Goal: Task Accomplishment & Management: Manage account settings

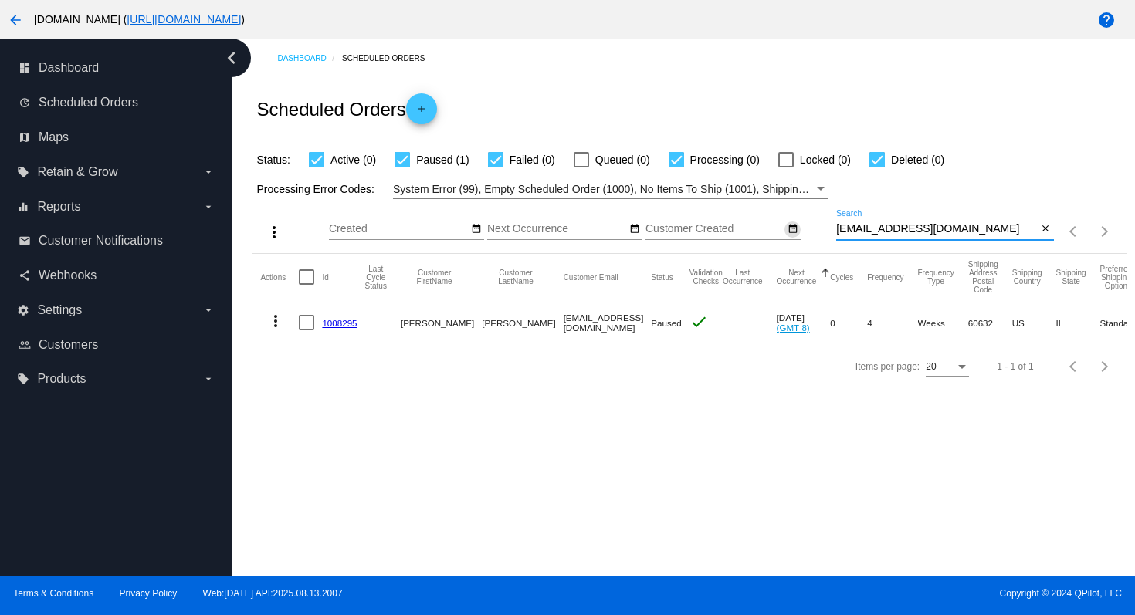
drag, startPoint x: 0, startPoint y: 0, endPoint x: 788, endPoint y: 229, distance: 820.7
click at [788, 229] on div "more_vert Aug Jan Feb Mar [DATE]" at bounding box center [688, 226] width 873 height 55
paste input "suanleex3@hot"
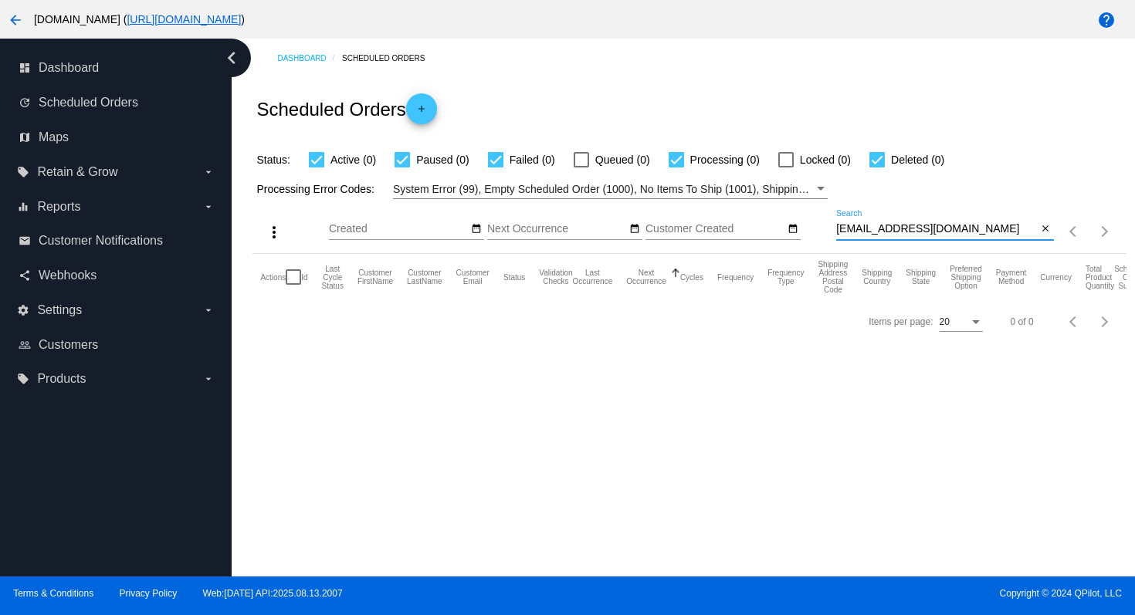
drag, startPoint x: 984, startPoint y: 232, endPoint x: 810, endPoint y: 220, distance: 174.0
click at [810, 220] on div "more_vert Aug Jan Feb Mar [DATE]" at bounding box center [688, 226] width 873 height 55
type input "[EMAIL_ADDRESS][DOMAIN_NAME]"
click at [21, 25] on mat-icon "arrow_back" at bounding box center [15, 20] width 19 height 19
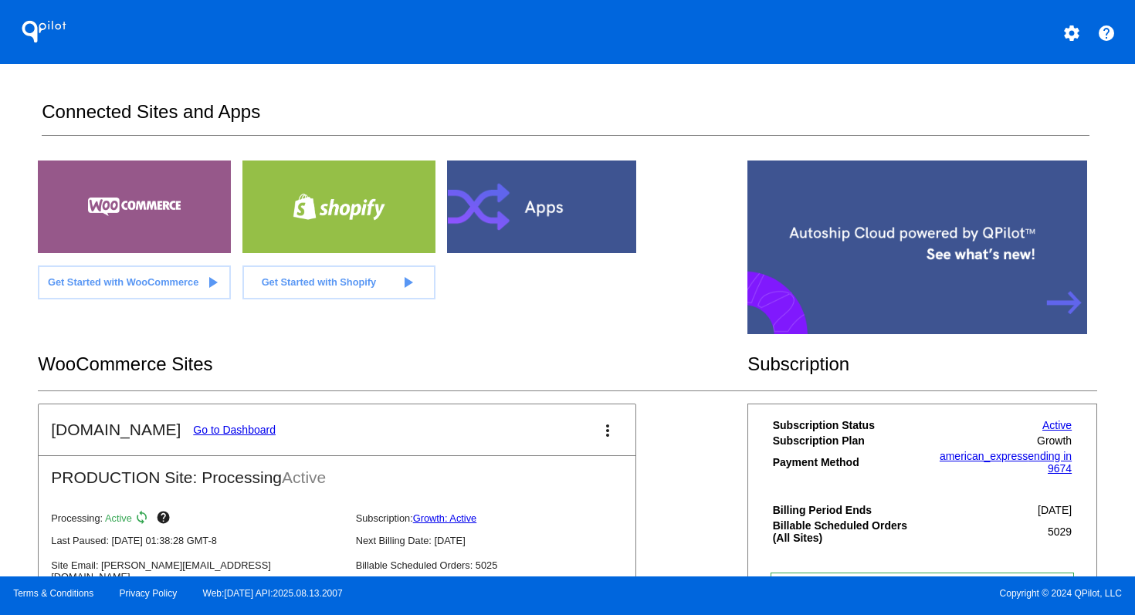
click at [1074, 36] on mat-icon "settings" at bounding box center [1071, 33] width 19 height 19
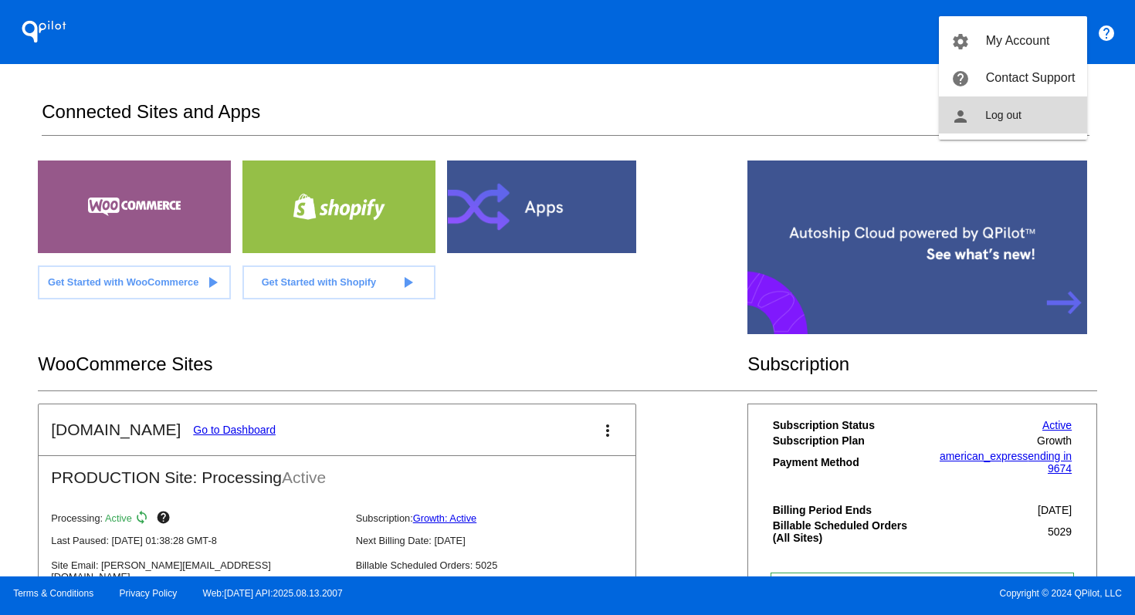
click at [1042, 108] on button "person Log out" at bounding box center [1013, 114] width 148 height 37
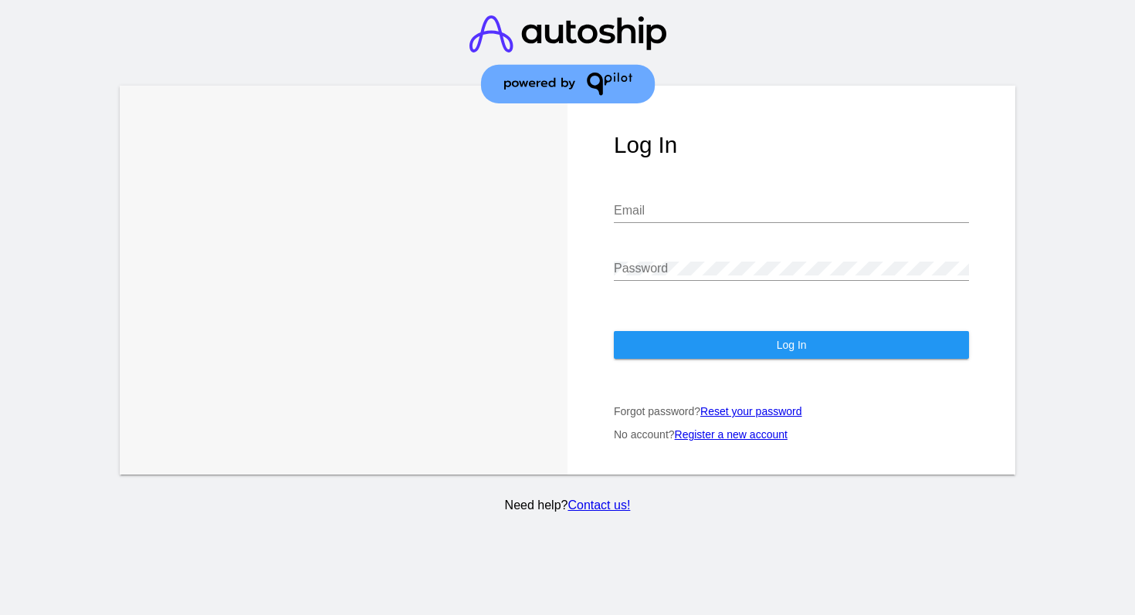
drag, startPoint x: 707, startPoint y: 224, endPoint x: 709, endPoint y: 215, distance: 9.4
click at [707, 223] on div at bounding box center [791, 222] width 355 height 1
click at [709, 211] on input "Email" at bounding box center [791, 211] width 355 height 14
type input "[EMAIL_ADDRESS][DOMAIN_NAME]"
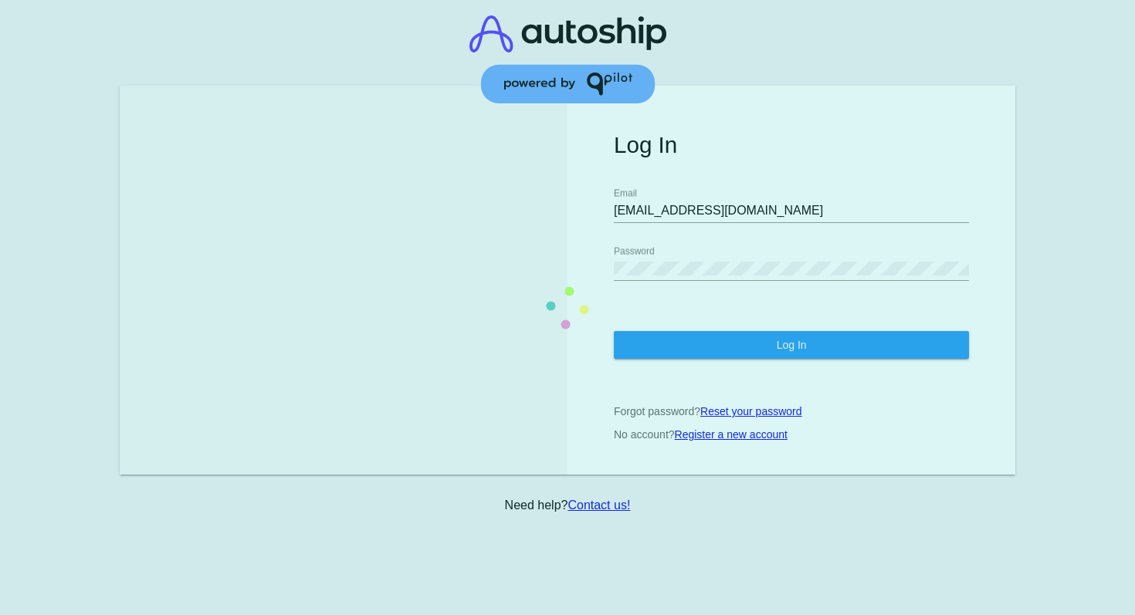
click at [736, 217] on section "Learn More Learn How Log In [EMAIL_ADDRESS][DOMAIN_NAME] Email Password Log In …" at bounding box center [568, 280] width 896 height 389
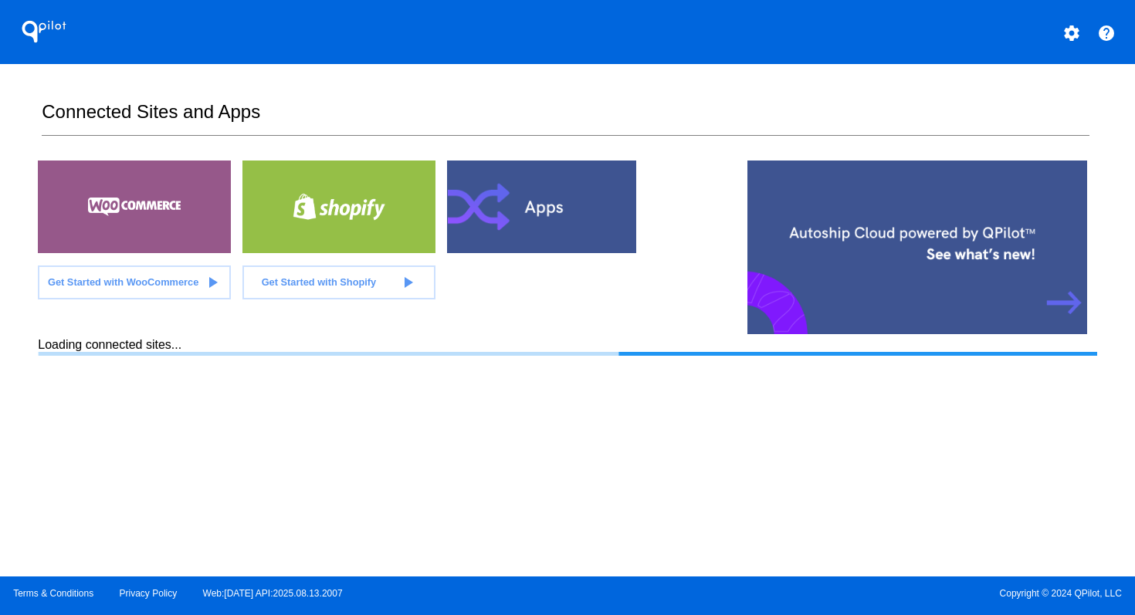
click at [1067, 29] on mat-icon "settings" at bounding box center [1071, 33] width 19 height 19
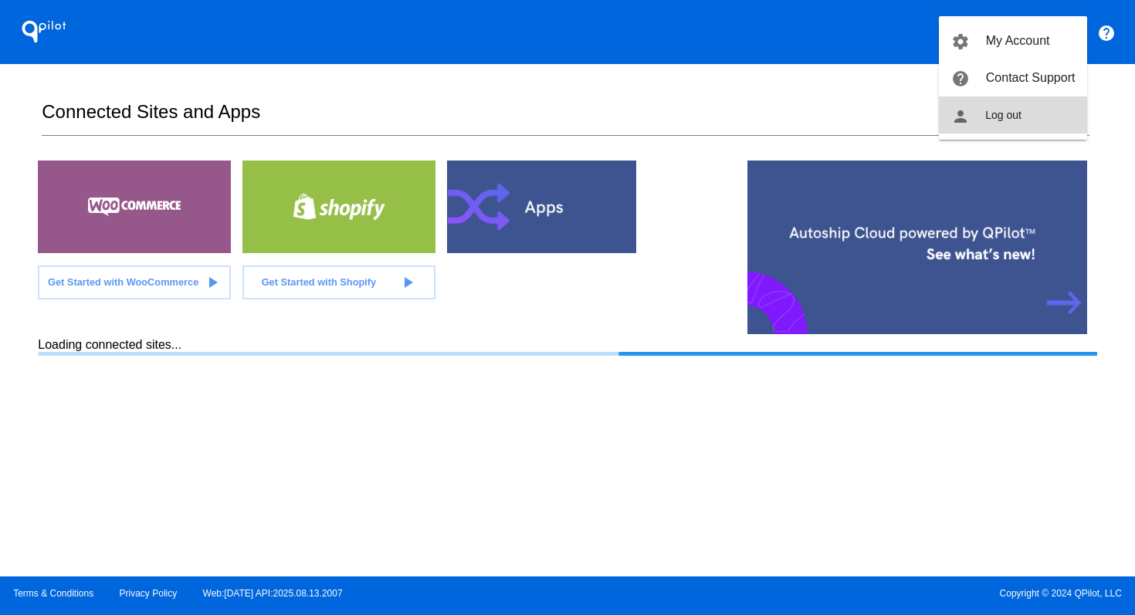
click at [1022, 113] on button "person Log out" at bounding box center [1013, 114] width 148 height 37
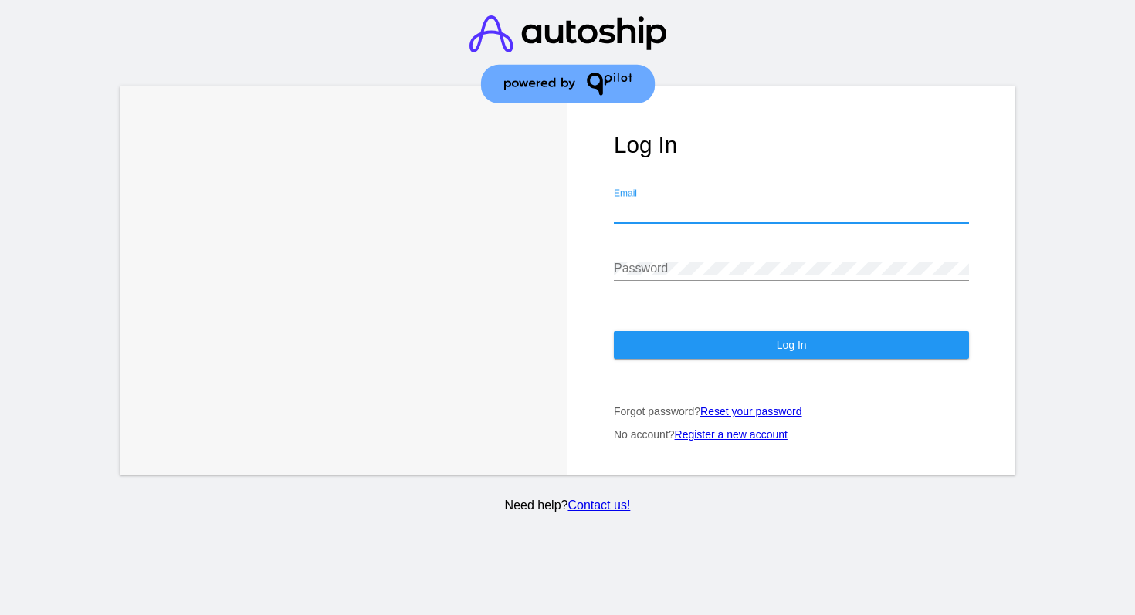
click at [669, 208] on input "Email" at bounding box center [791, 211] width 355 height 14
type input "[PERSON_NAME][EMAIL_ADDRESS][DOMAIN_NAME]"
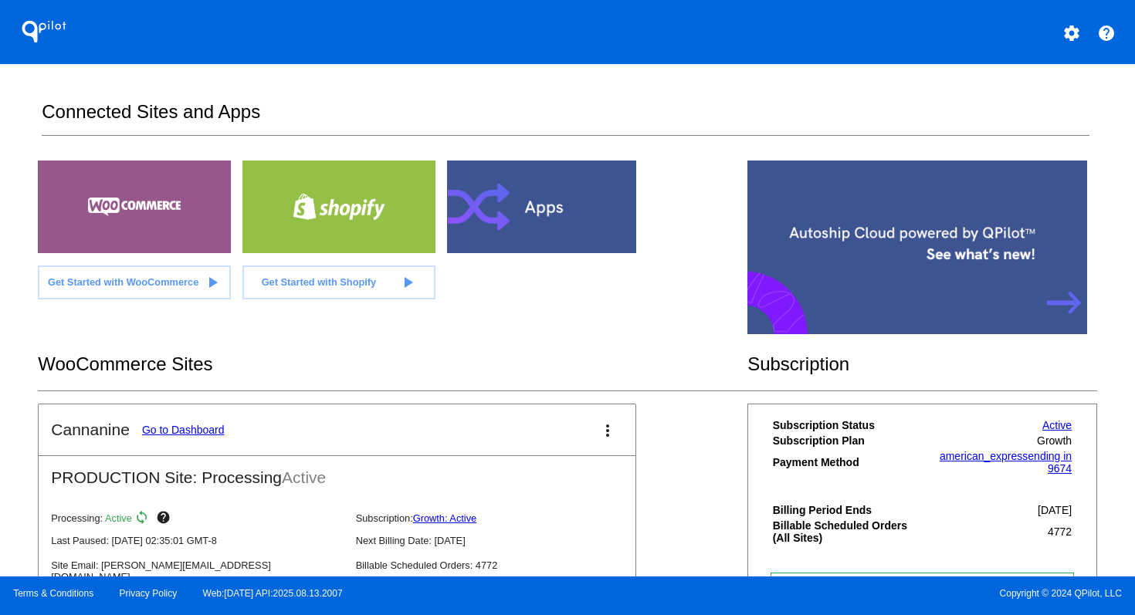
click at [208, 427] on link "Go to Dashboard" at bounding box center [183, 430] width 83 height 12
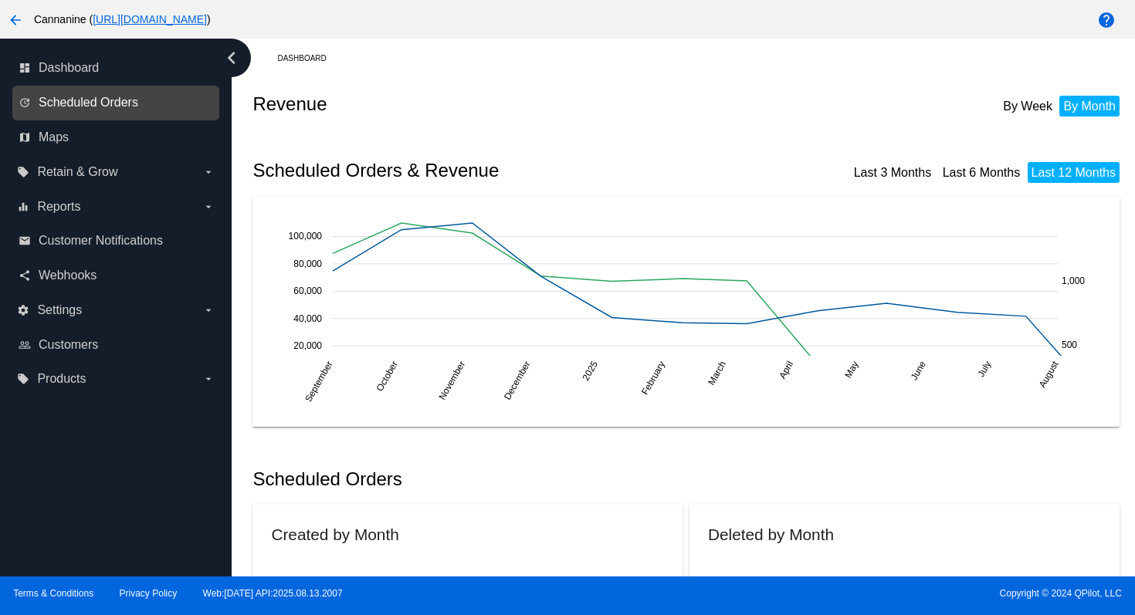
click at [70, 104] on span "Scheduled Orders" at bounding box center [89, 103] width 100 height 14
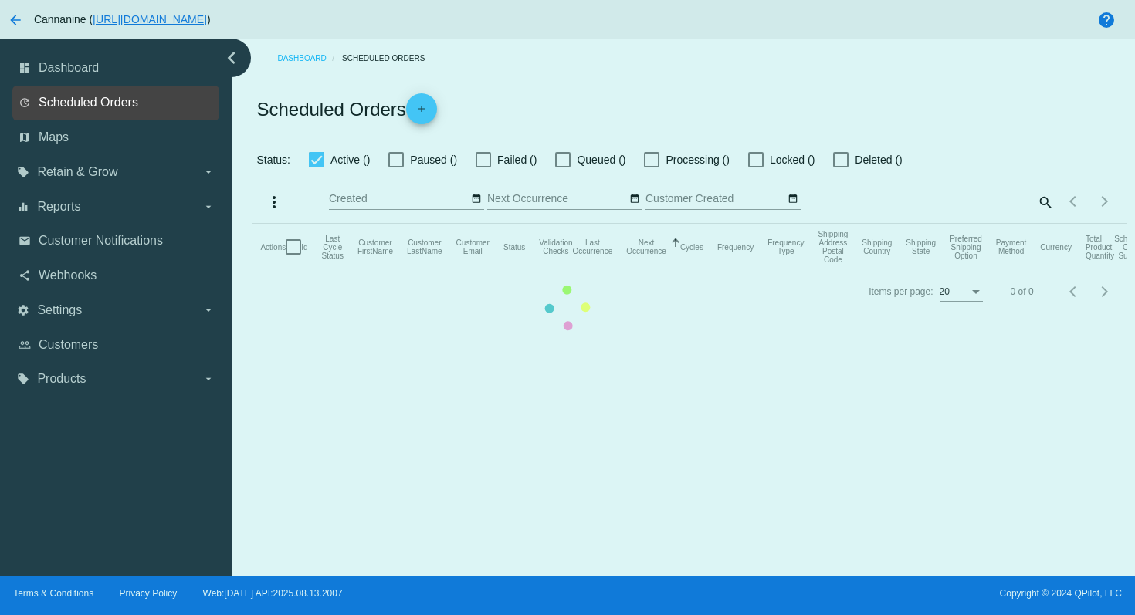
checkbox input "true"
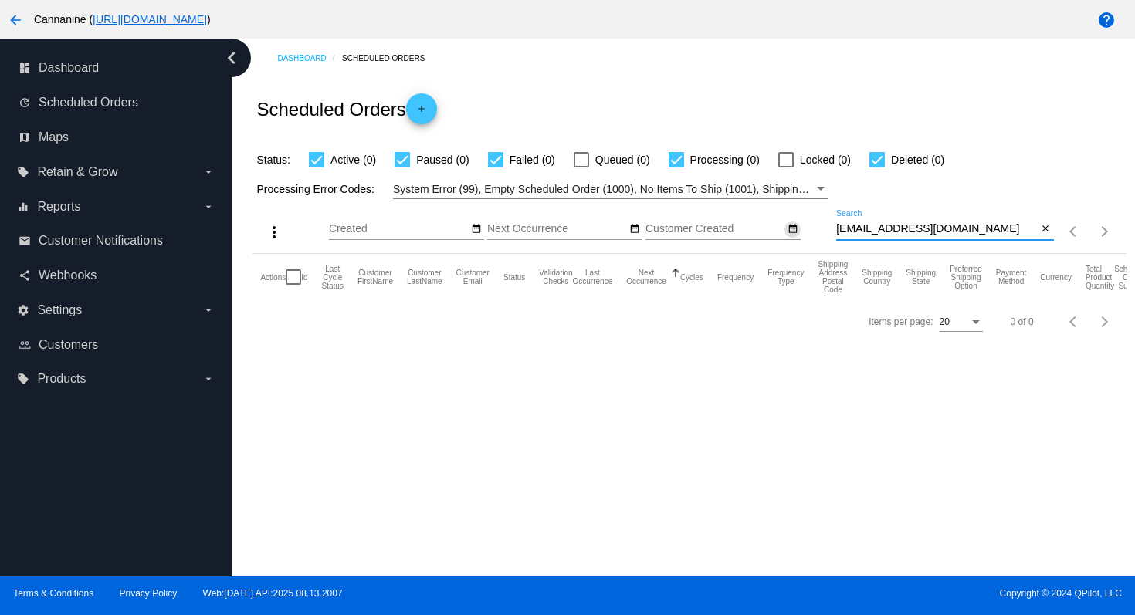
drag, startPoint x: 970, startPoint y: 230, endPoint x: 785, endPoint y: 228, distance: 185.3
click at [785, 228] on div "more_vert Aug Jan Feb Mar [DATE]" at bounding box center [688, 226] width 873 height 55
paste input "princessleah7x@g"
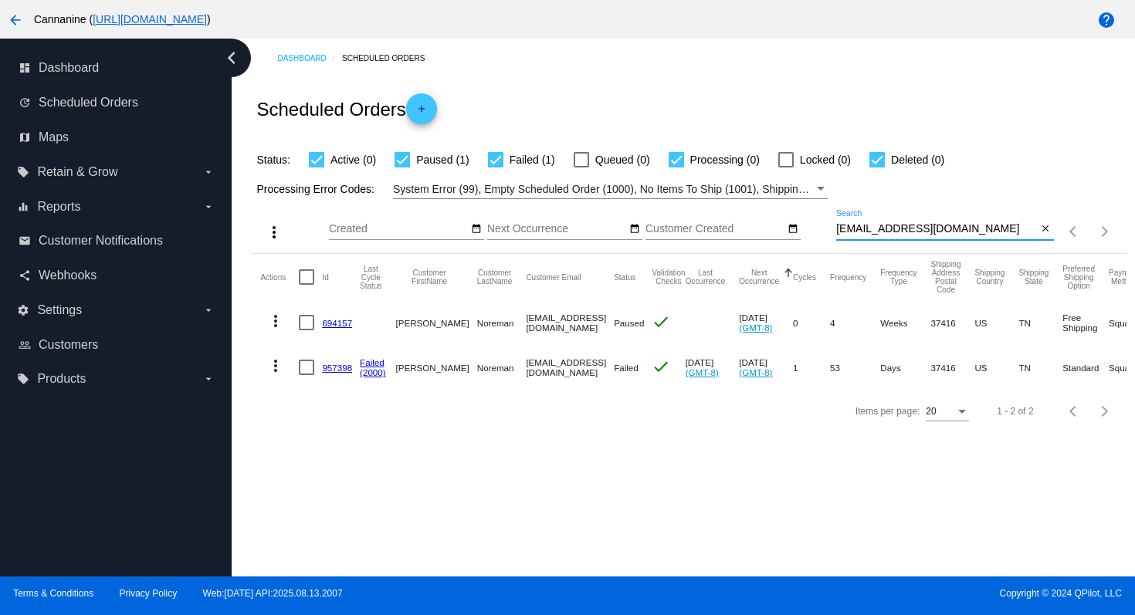
type input "[EMAIL_ADDRESS][DOMAIN_NAME]"
click at [276, 369] on mat-icon "more_vert" at bounding box center [275, 366] width 19 height 19
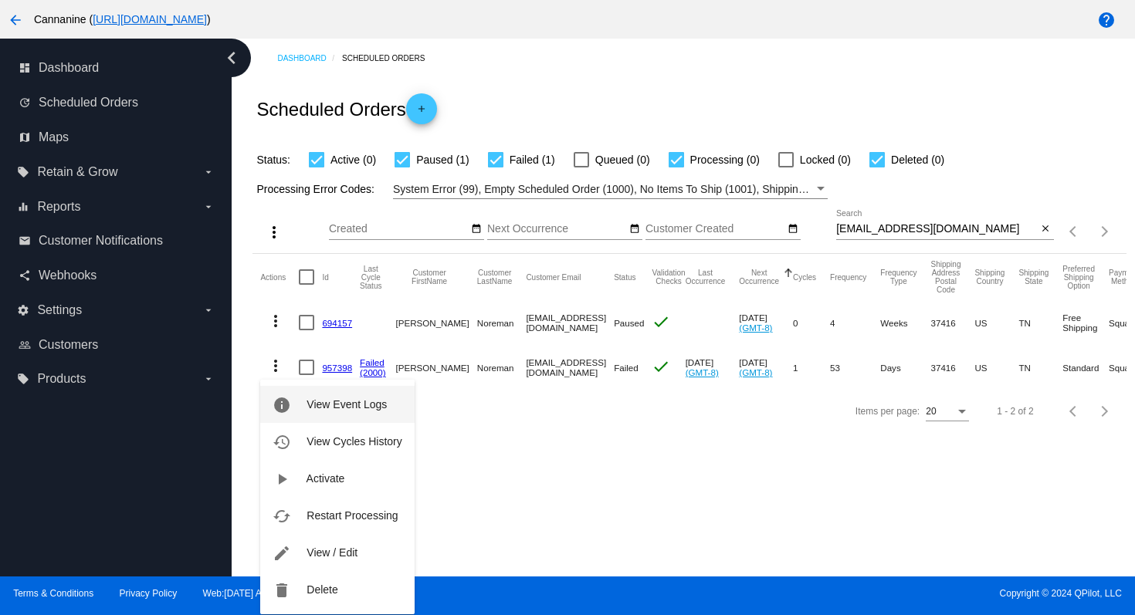
click at [306, 399] on span "View Event Logs" at bounding box center [346, 404] width 80 height 12
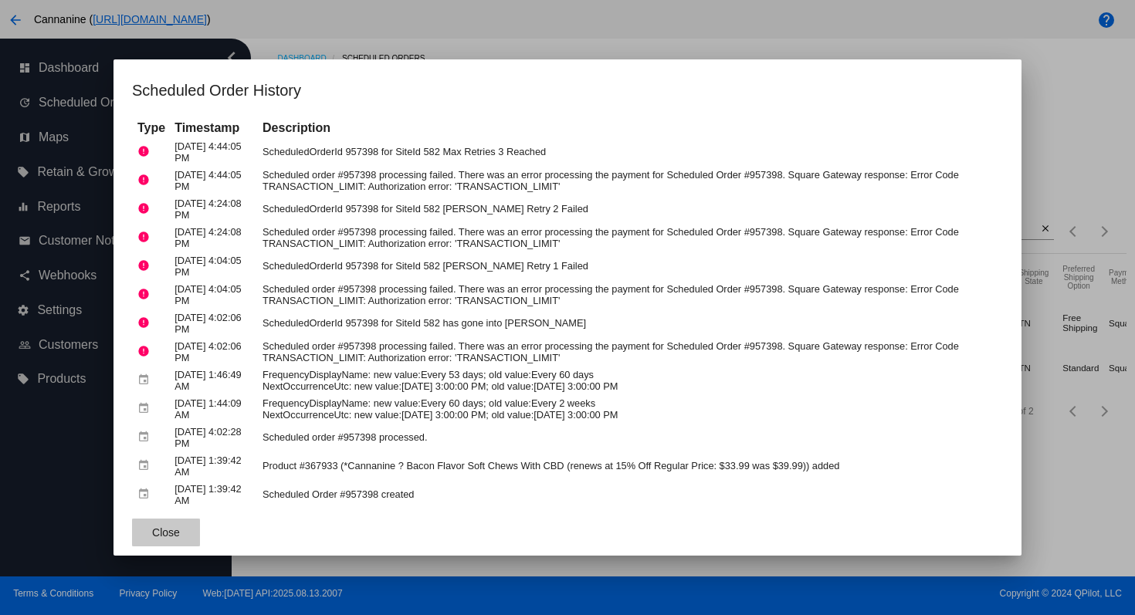
click at [189, 531] on button "Close" at bounding box center [166, 533] width 68 height 28
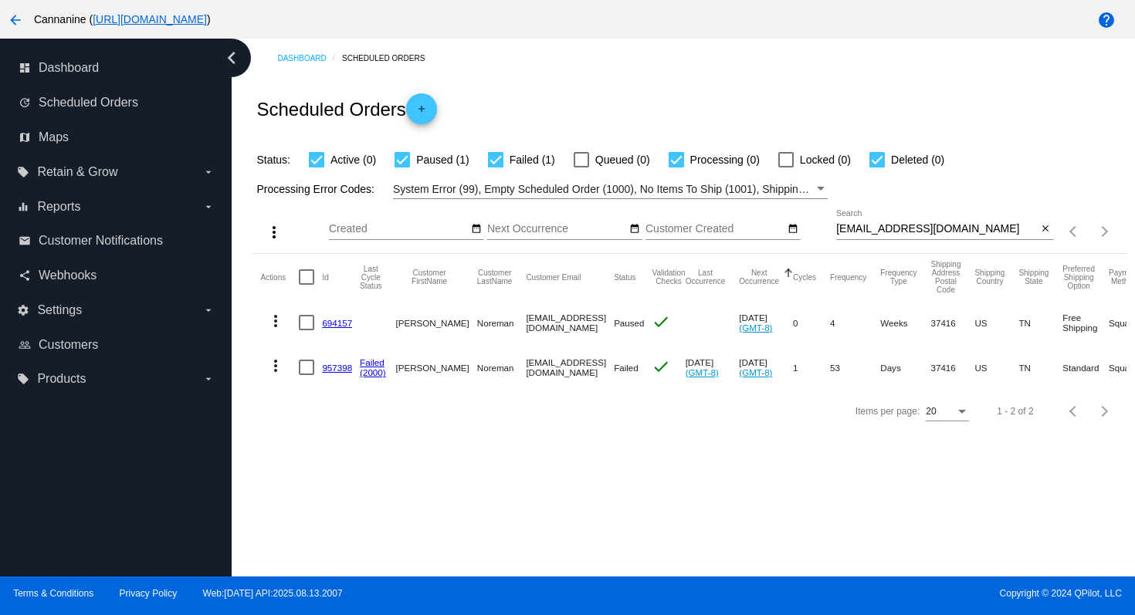
click at [279, 355] on button "more_vert" at bounding box center [275, 364] width 31 height 31
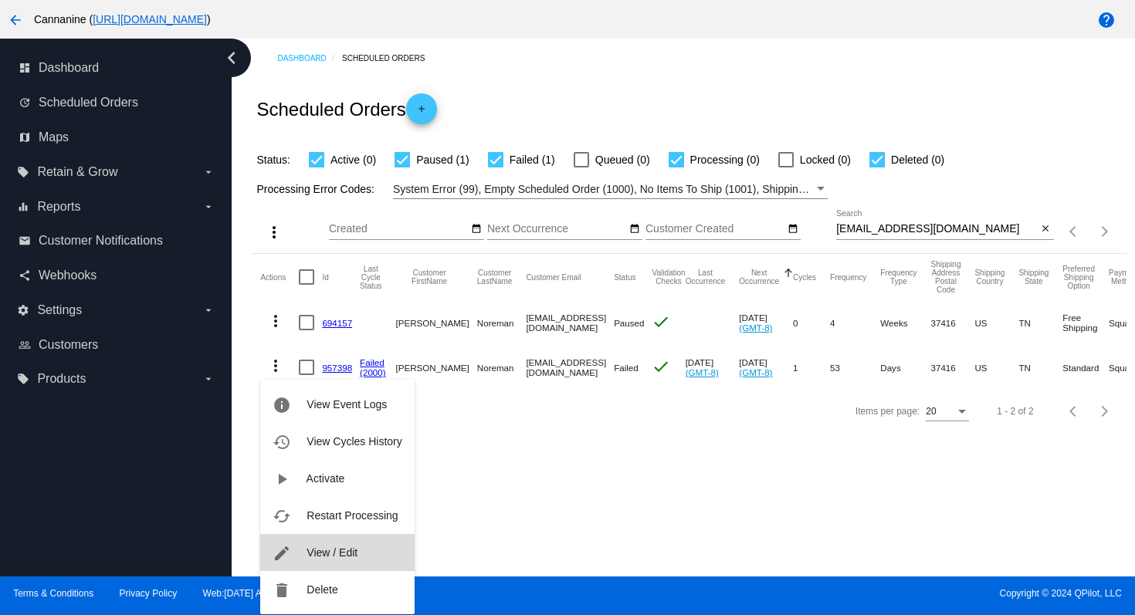
click at [321, 547] on span "View / Edit" at bounding box center [331, 552] width 51 height 12
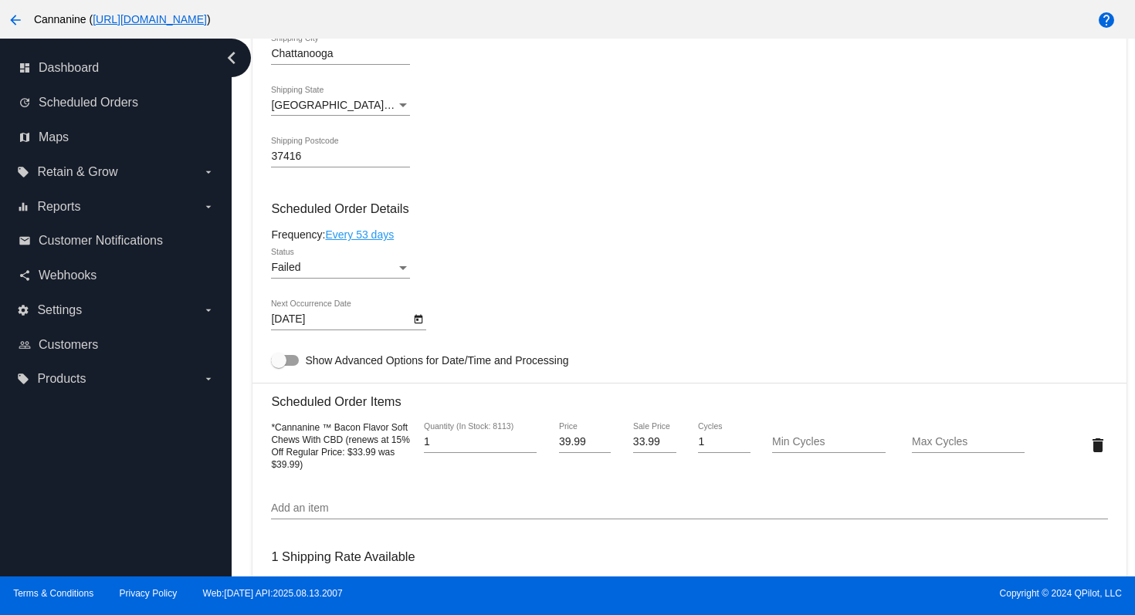
scroll to position [816, 0]
click at [421, 328] on icon "Open calendar" at bounding box center [418, 319] width 11 height 19
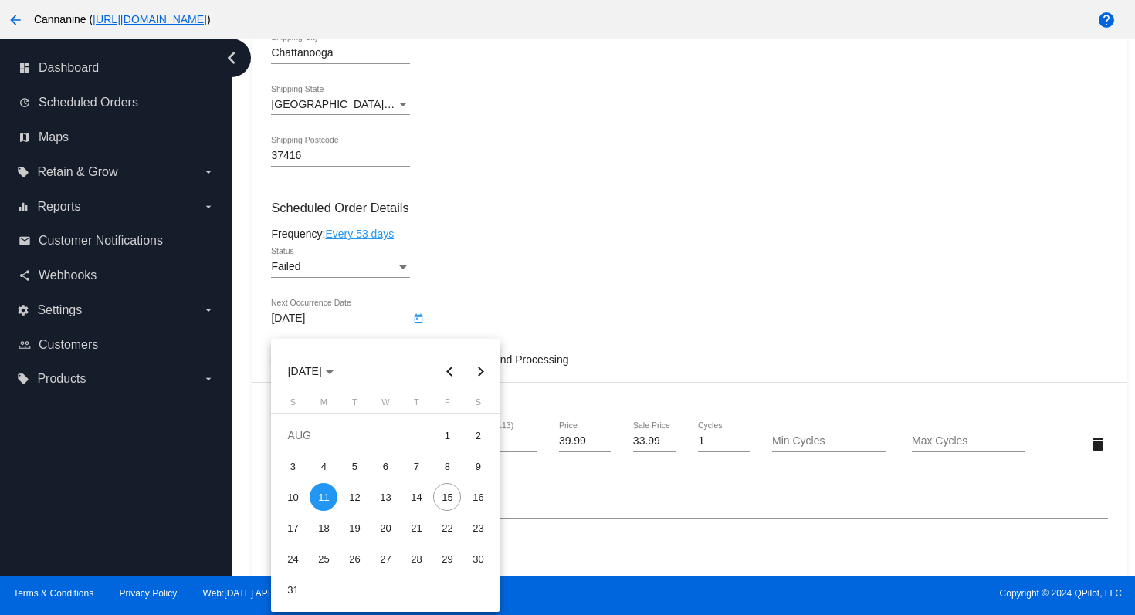
click at [484, 374] on button "Next month" at bounding box center [480, 371] width 31 height 31
click at [289, 528] on div "14" at bounding box center [293, 528] width 28 height 28
type input "[DATE]"
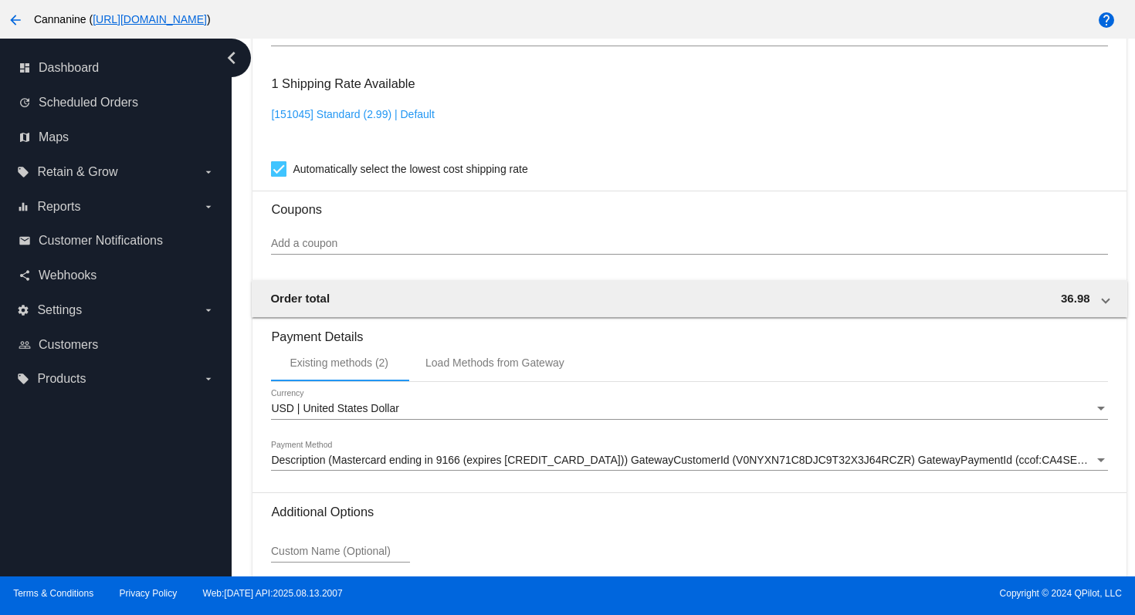
scroll to position [1439, 0]
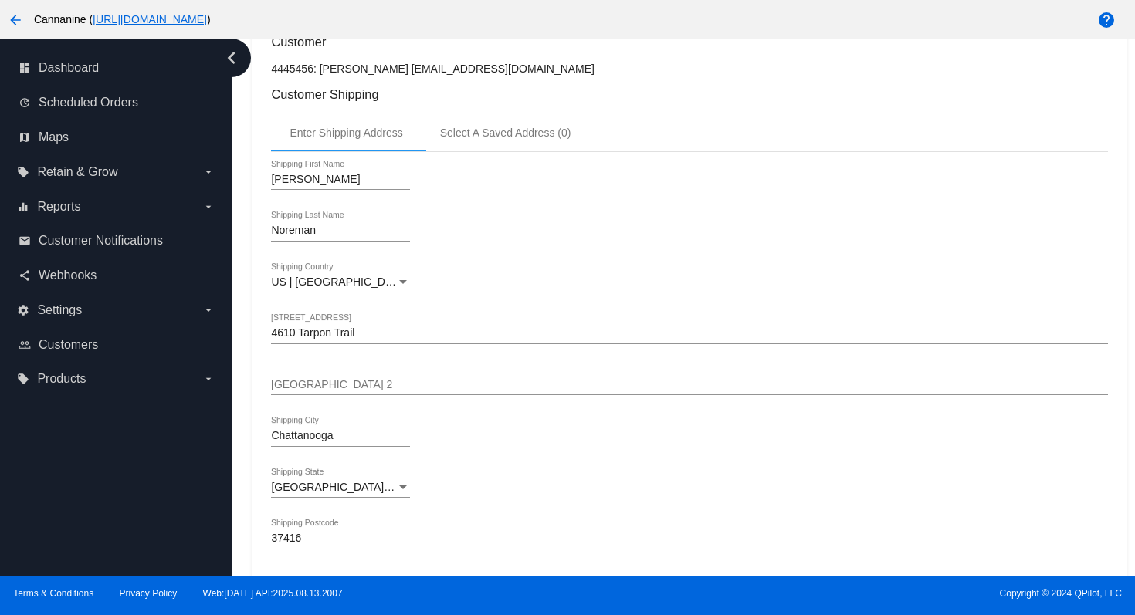
scroll to position [0, 0]
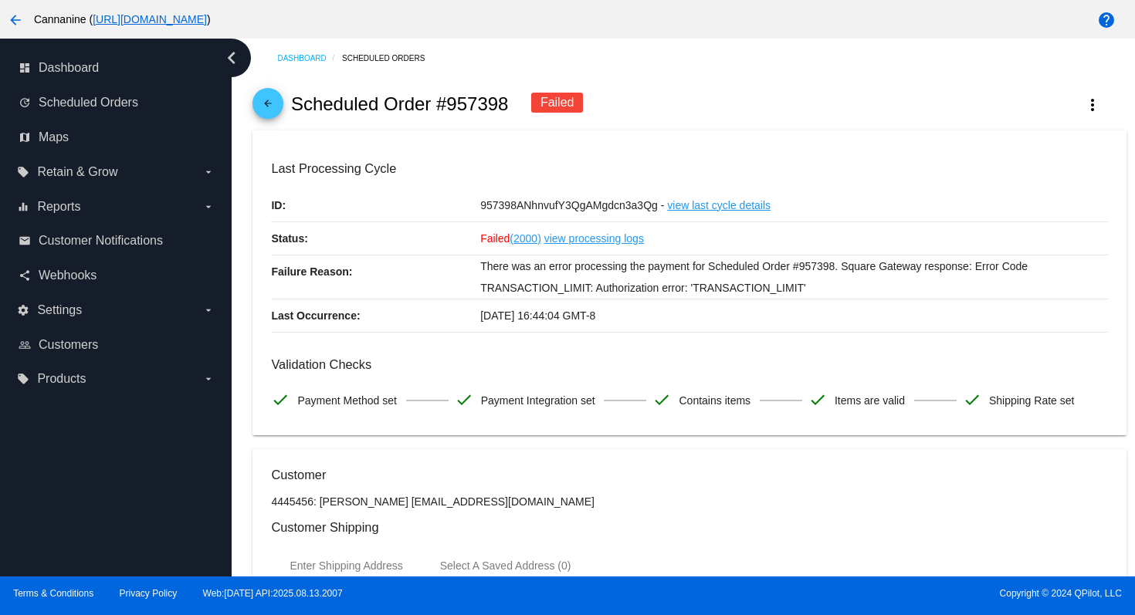
click at [273, 110] on mat-icon "arrow_back" at bounding box center [268, 107] width 19 height 19
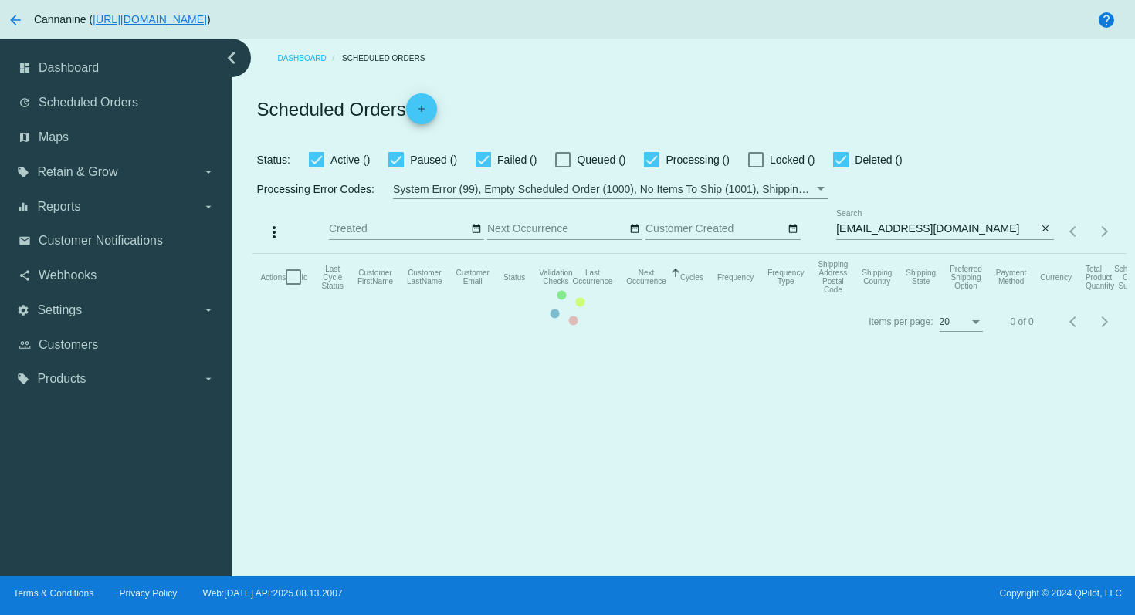
checkbox input "true"
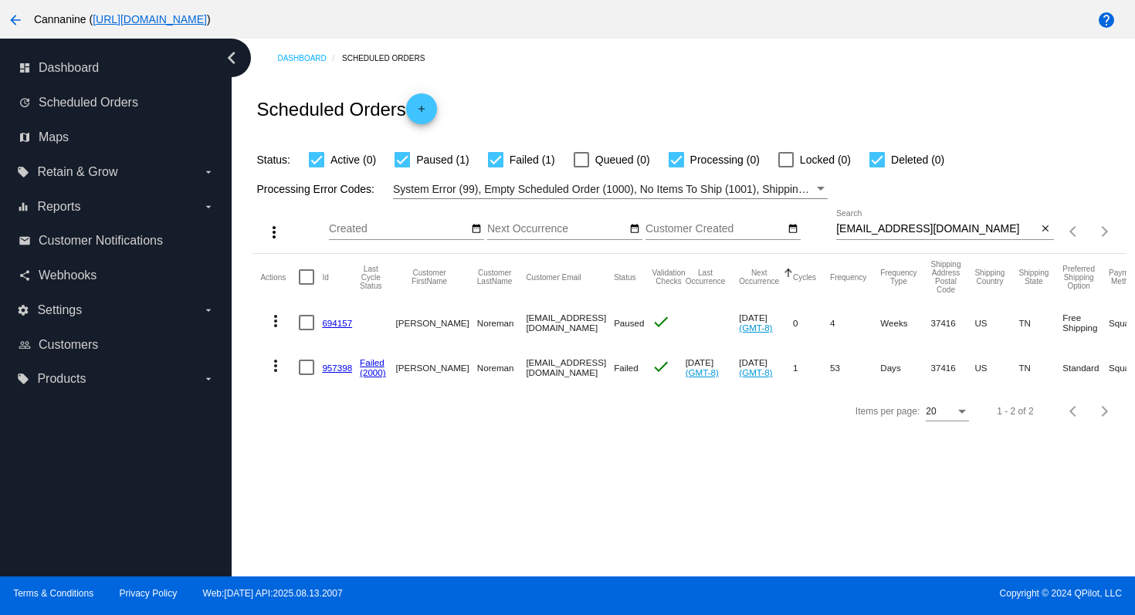
click at [276, 364] on mat-icon "more_vert" at bounding box center [275, 366] width 19 height 19
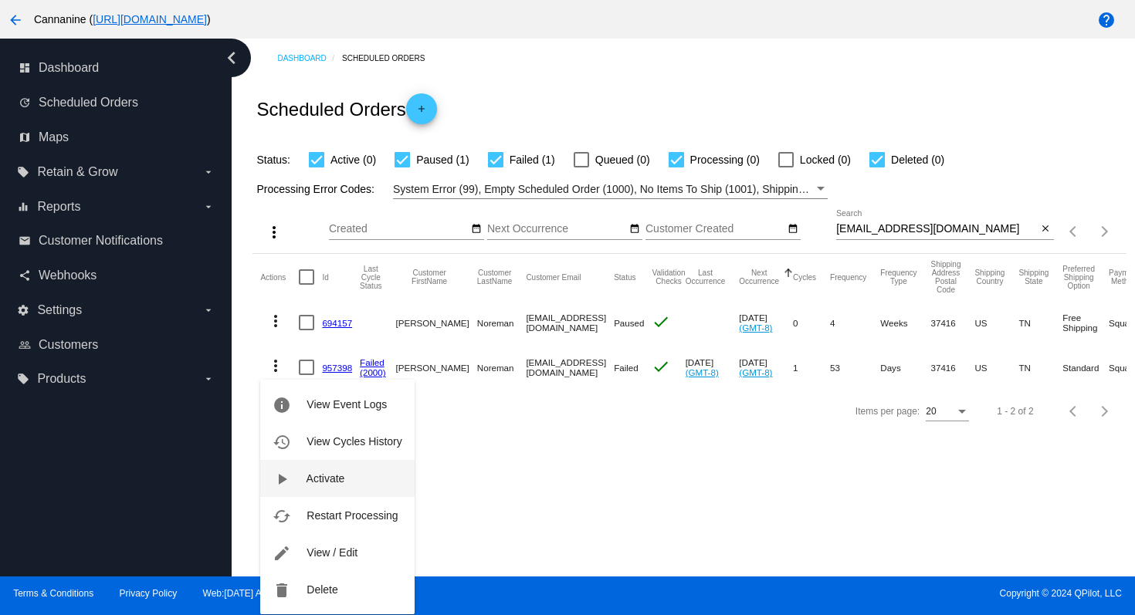
click at [297, 475] on button "play_arrow Activate" at bounding box center [337, 478] width 154 height 37
